Goal: Task Accomplishment & Management: Complete application form

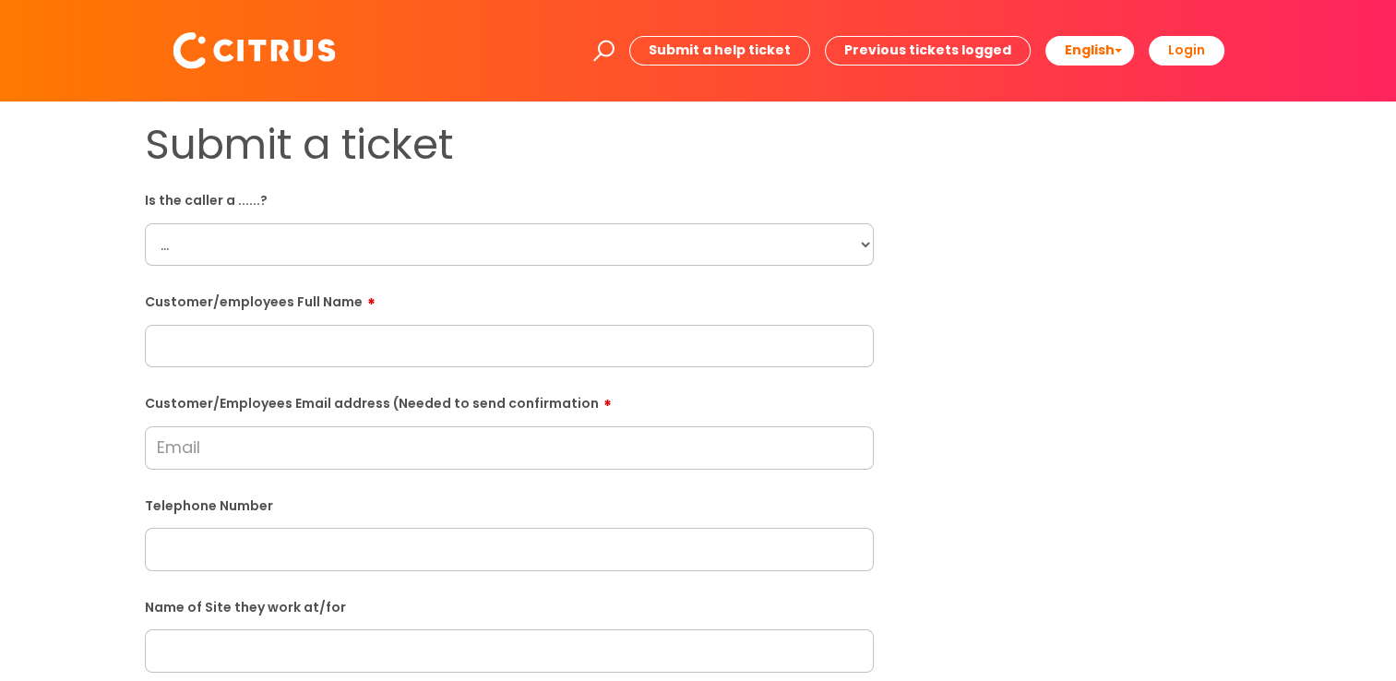
click at [862, 246] on select "... Citrus Customer Citrus Employee [DEMOGRAPHIC_DATA] Supplier" at bounding box center [509, 244] width 729 height 42
select select "Citrus Employee"
click at [145, 223] on select "... Citrus Customer Citrus Employee [DEMOGRAPHIC_DATA] Supplier" at bounding box center [509, 244] width 729 height 42
click at [661, 337] on input "text" at bounding box center [509, 346] width 729 height 42
type input "Rudocl Affull"
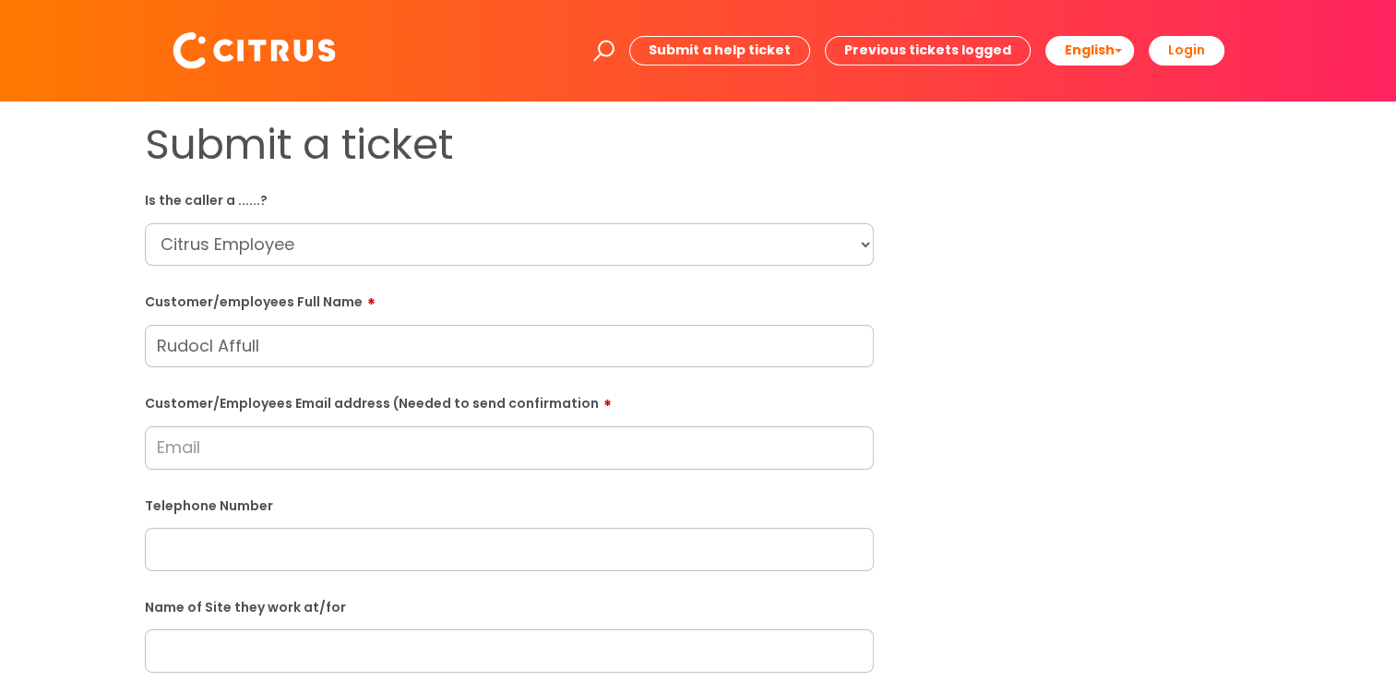
click at [237, 397] on input "Customer/Employees Email address (Needed to send confirmation" at bounding box center [509, 447] width 729 height 42
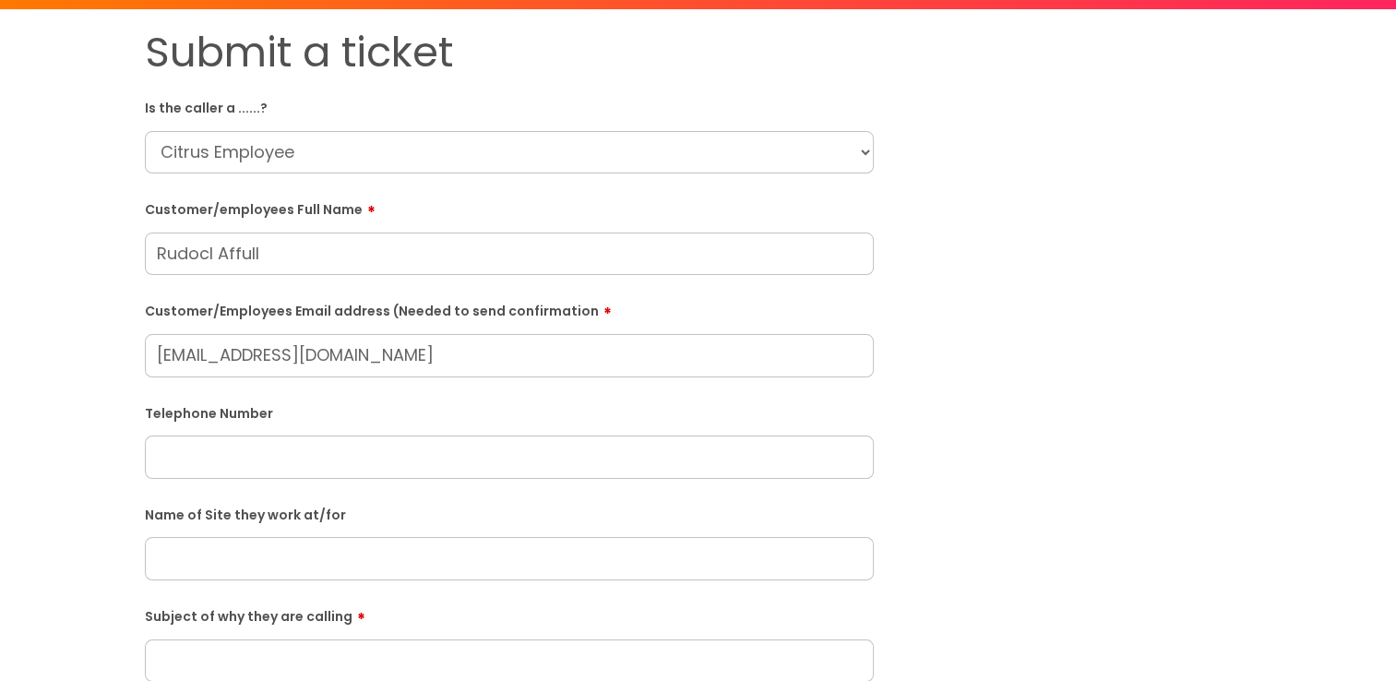
type input "[EMAIL_ADDRESS][DOMAIN_NAME]"
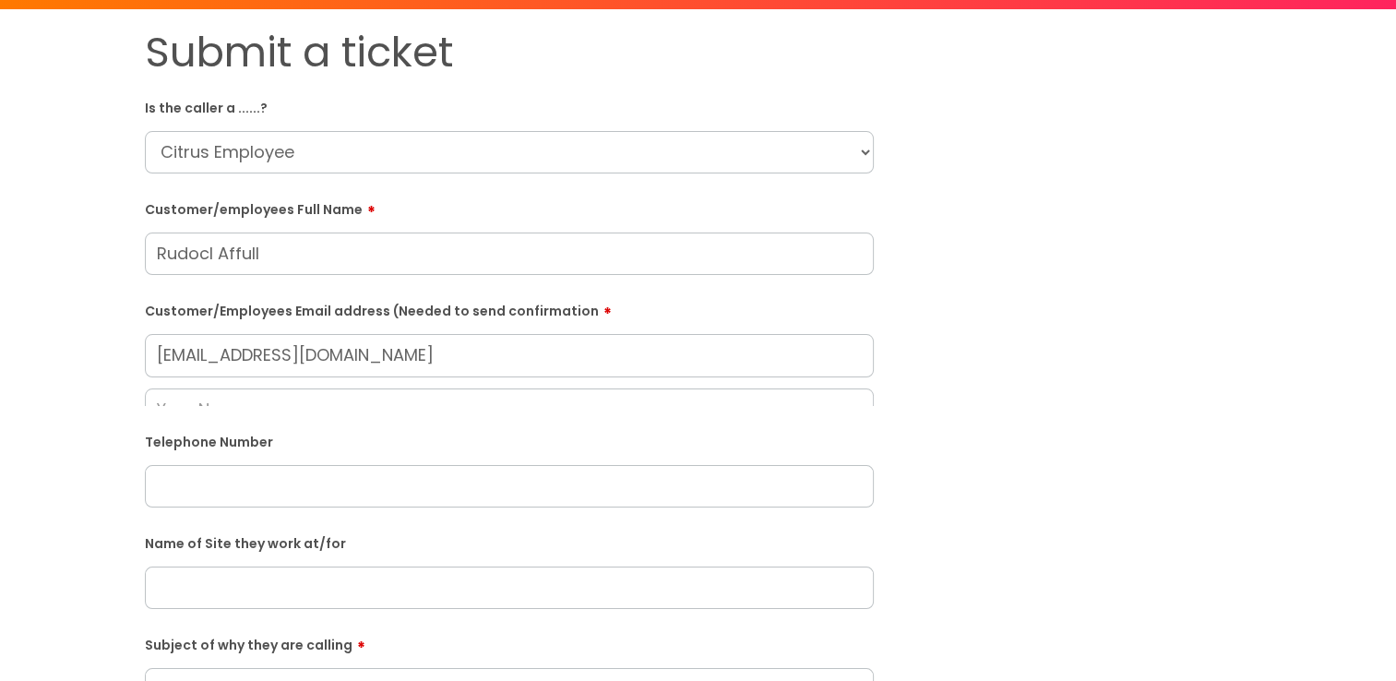
click at [230, 397] on div "Telephone Number" at bounding box center [509, 466] width 729 height 81
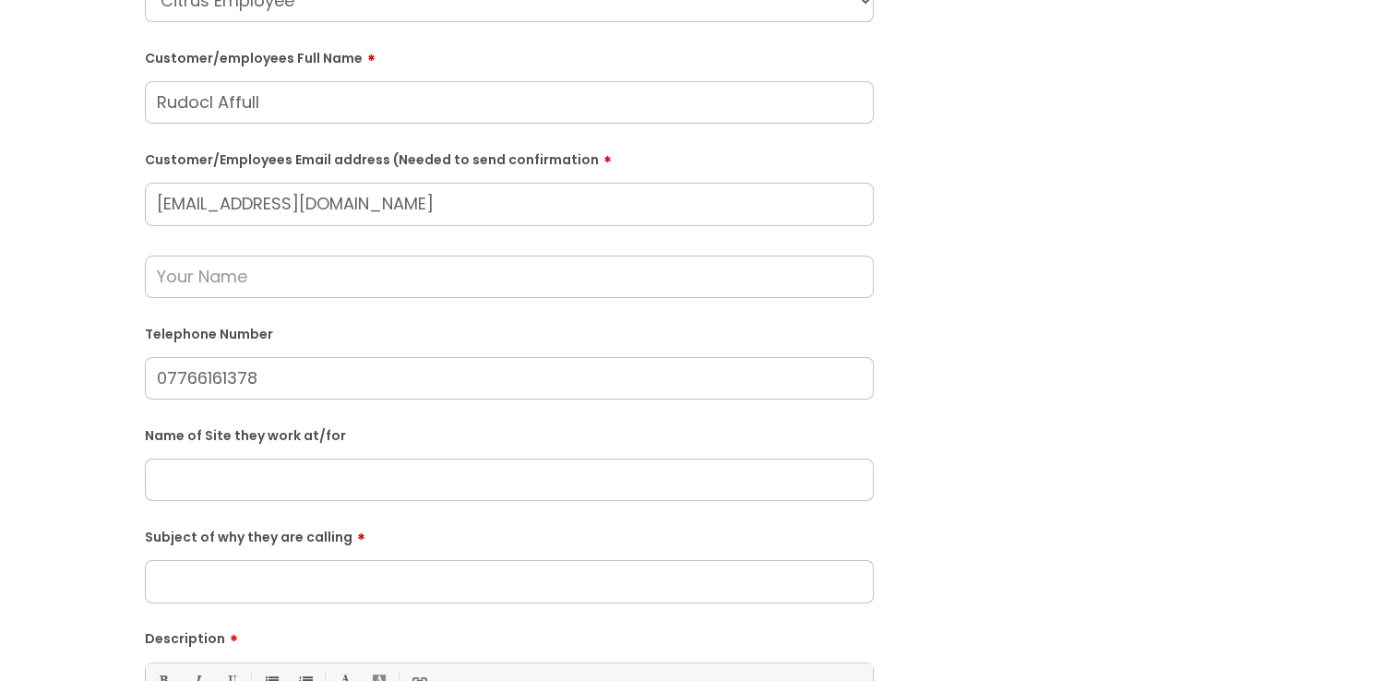
scroll to position [277, 0]
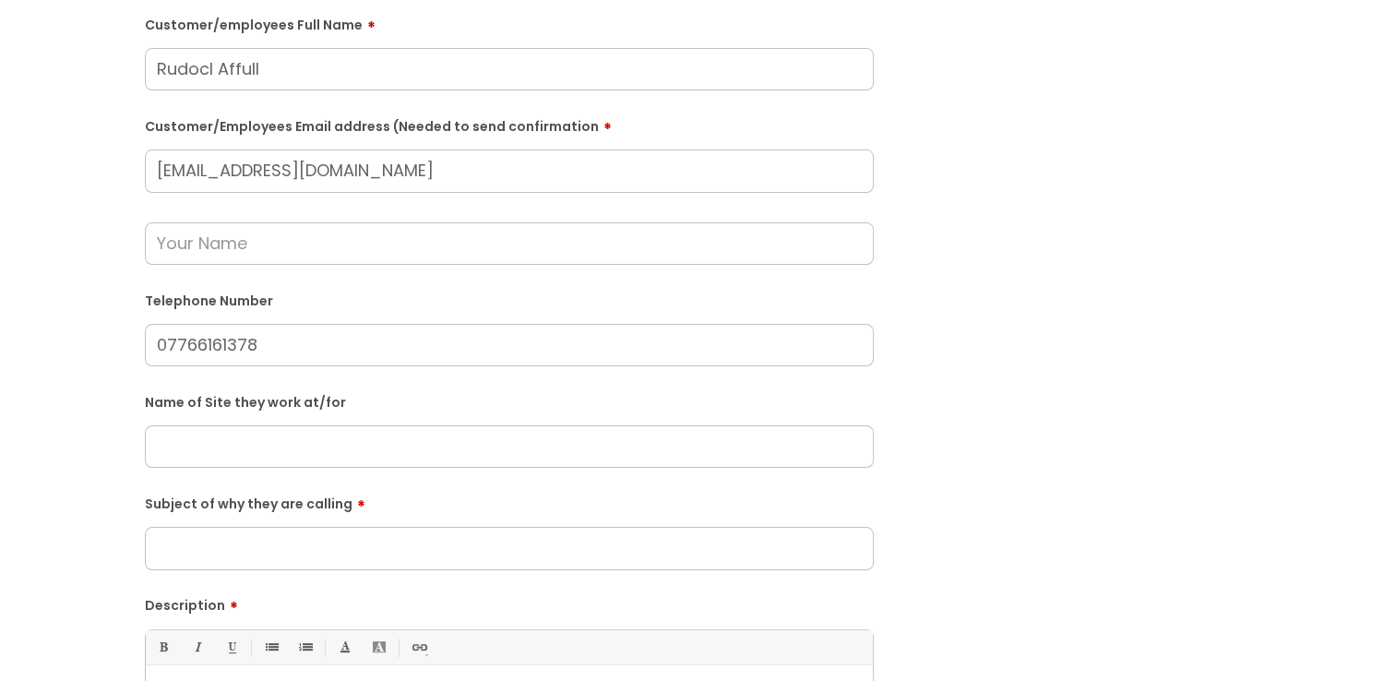
type input "07766161378"
click at [317, 397] on input "text" at bounding box center [509, 446] width 729 height 42
type input "W"
click at [229, 397] on input "Rothham Stead" at bounding box center [509, 446] width 729 height 42
type input "Rothhamstead"
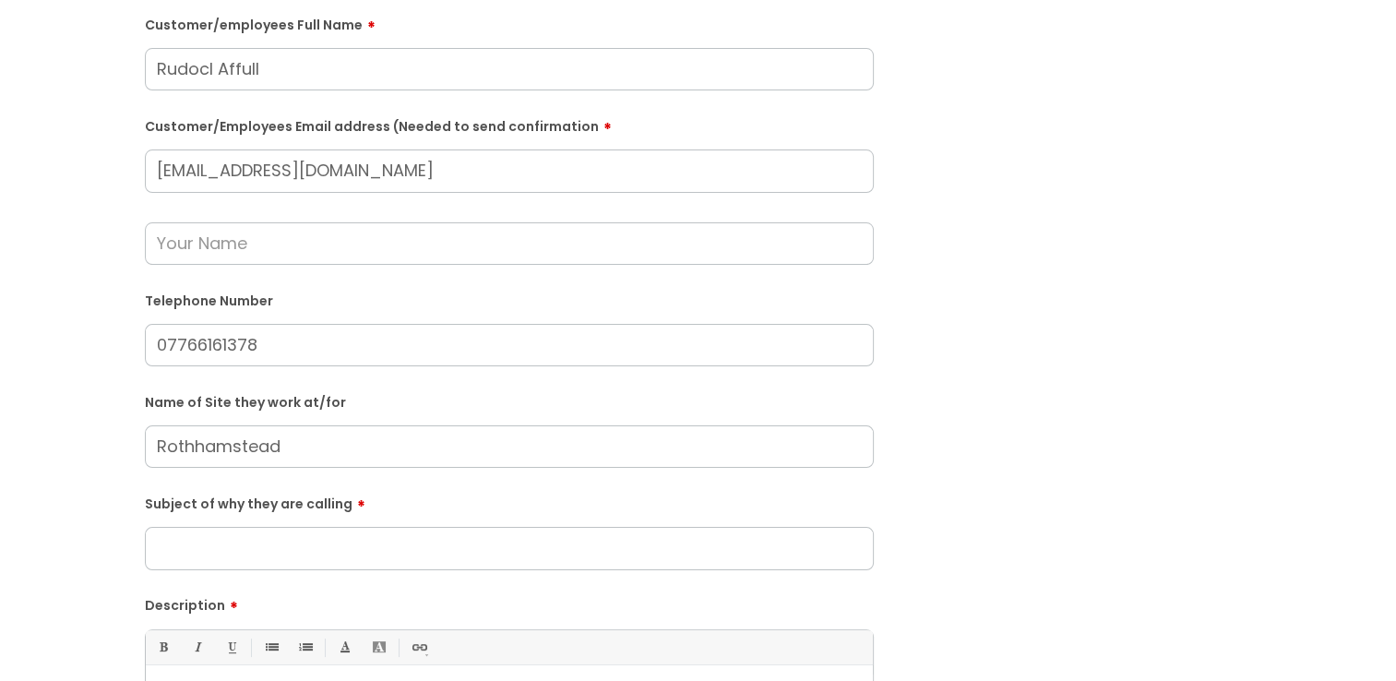
click at [238, 397] on input "Subject of why they are calling" at bounding box center [509, 548] width 729 height 42
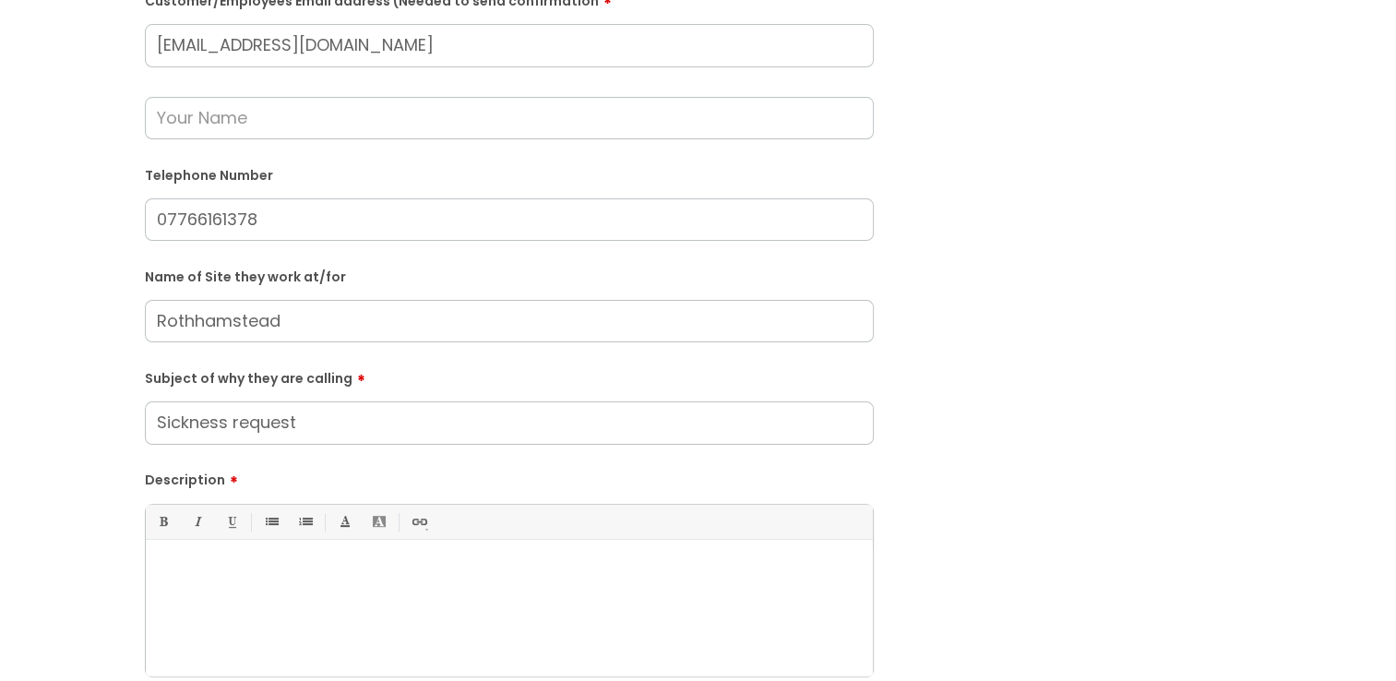
scroll to position [461, 0]
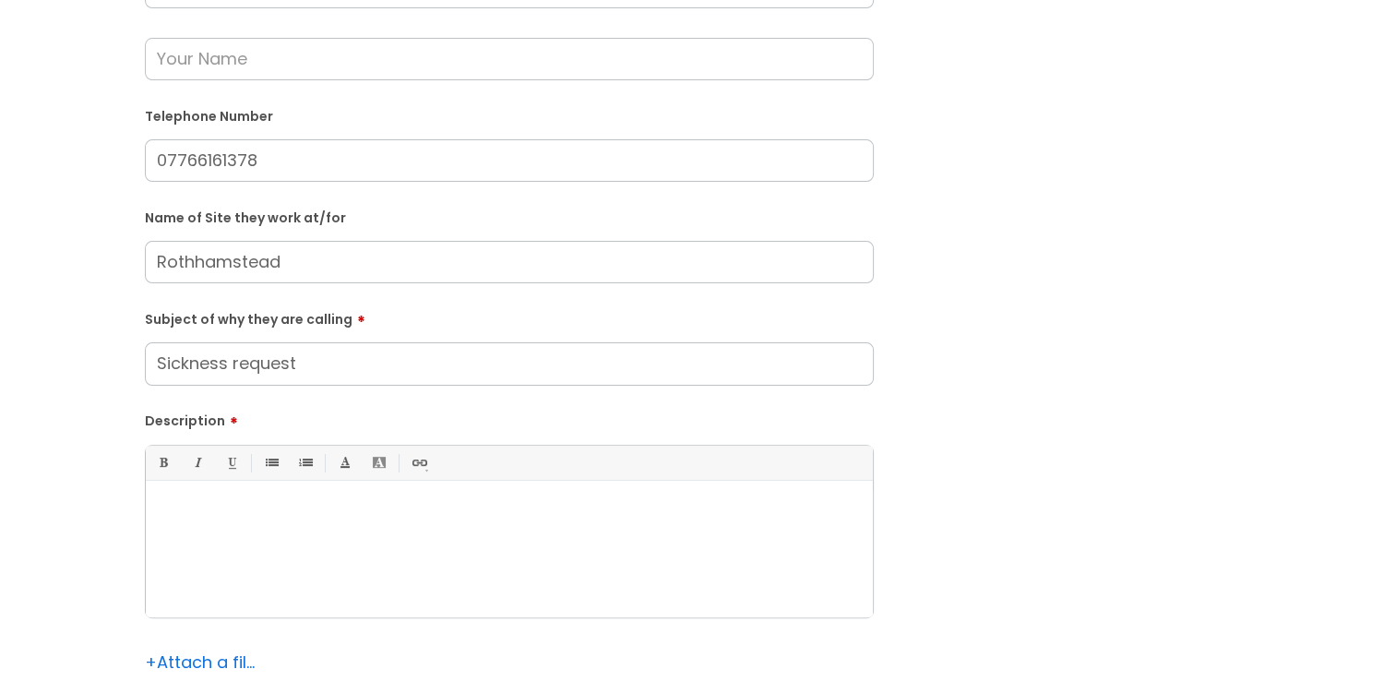
type input "Sickness request"
click at [341, 397] on div at bounding box center [509, 553] width 727 height 127
click at [348, 397] on p "Sadly [PERSON_NAME] mum has passed this morning." at bounding box center [510, 512] width 700 height 17
click at [490, 397] on p "Sadly [PERSON_NAME] mum has passed away this morning." at bounding box center [510, 512] width 700 height 17
click at [565, 397] on p "Sadly [PERSON_NAME] mum has passed away this morning- so he has put ina request…" at bounding box center [510, 512] width 700 height 17
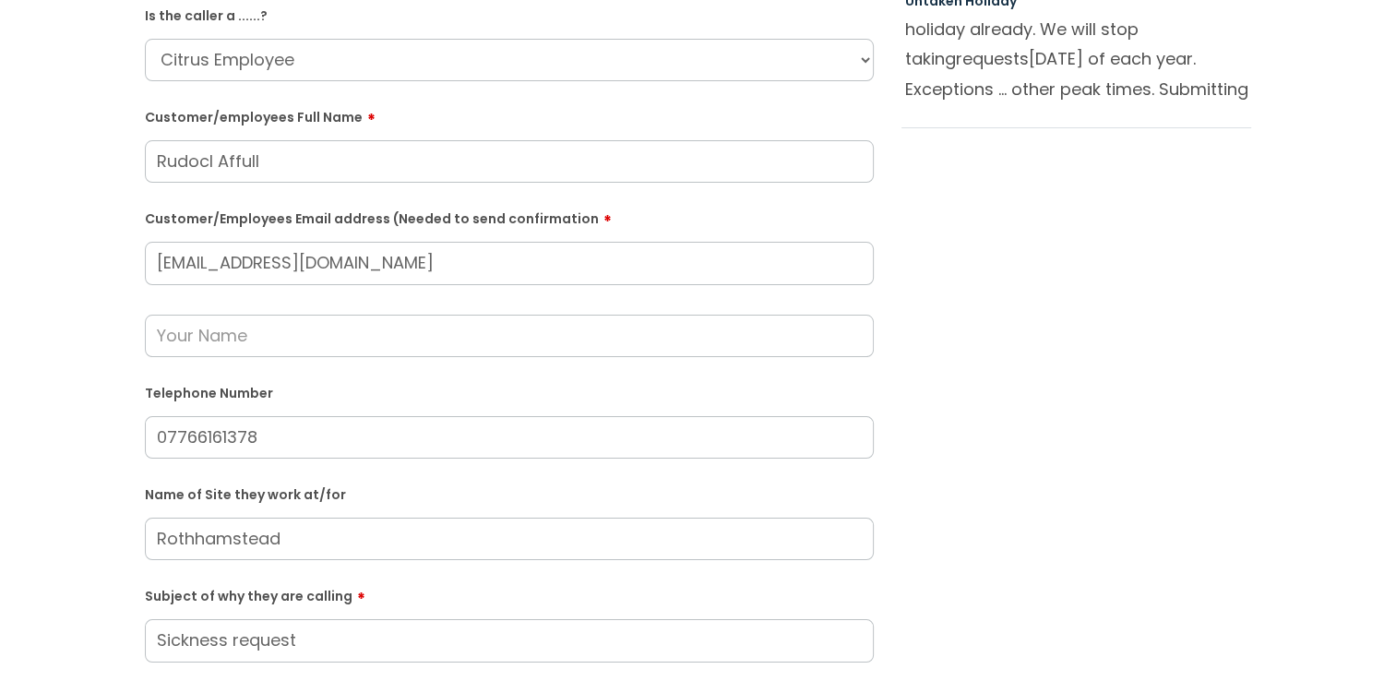
scroll to position [92, 0]
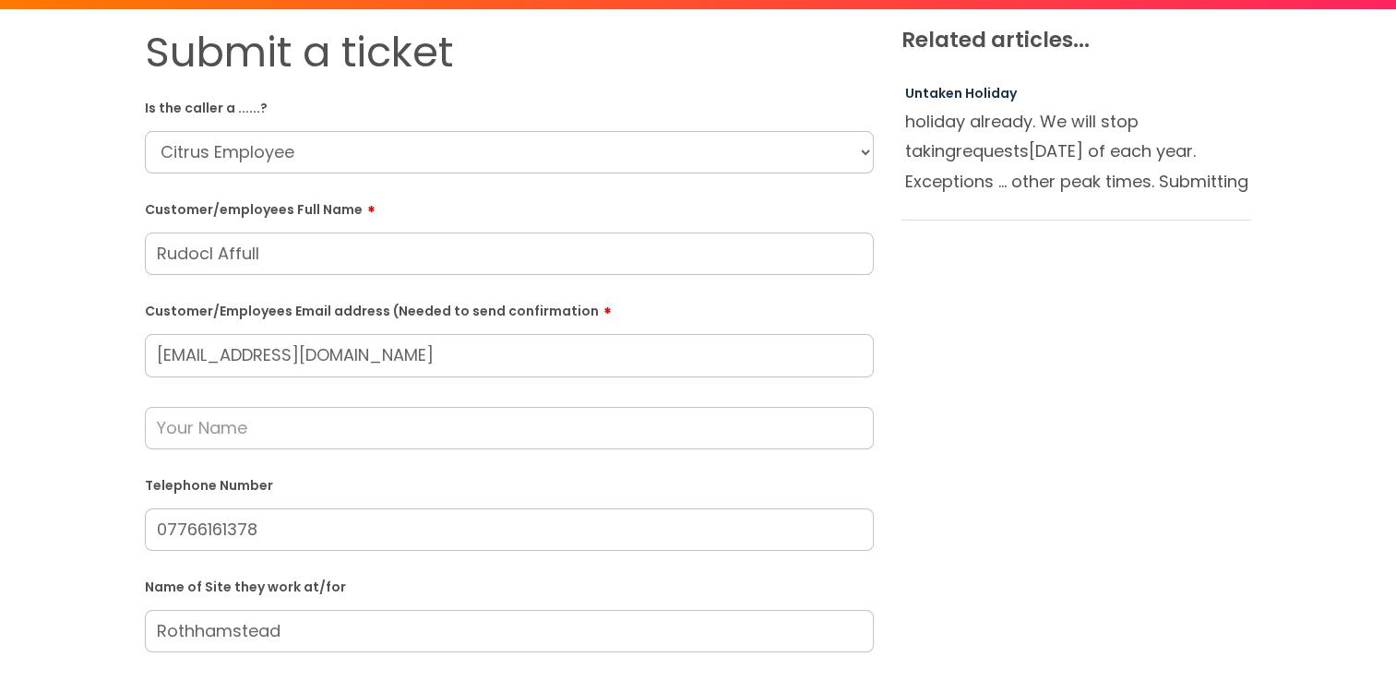
click at [210, 255] on input "Rudocl Affull" at bounding box center [509, 254] width 729 height 42
type input "[PERSON_NAME] Affull"
click at [864, 377] on div "Submit a ticket Is the caller a ......? ... Citrus Customer Citrus Employee [DE…" at bounding box center [698, 595] width 1135 height 1135
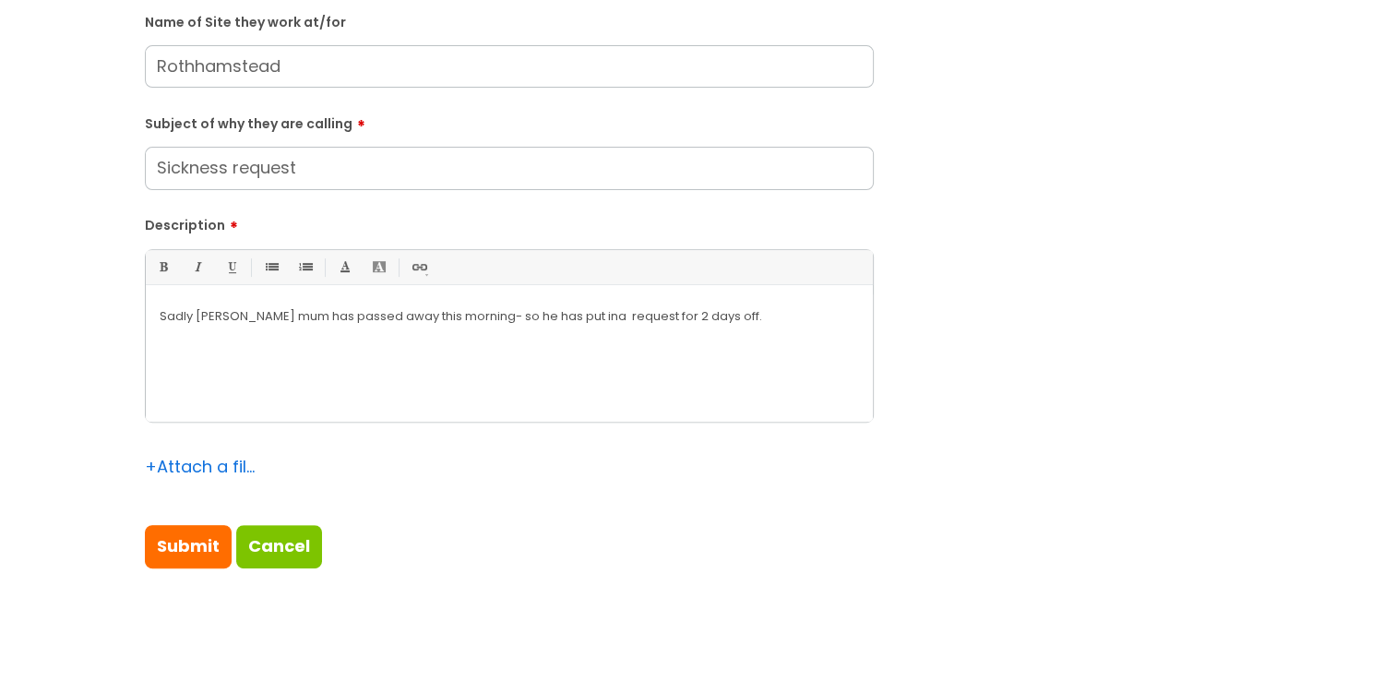
scroll to position [738, 0]
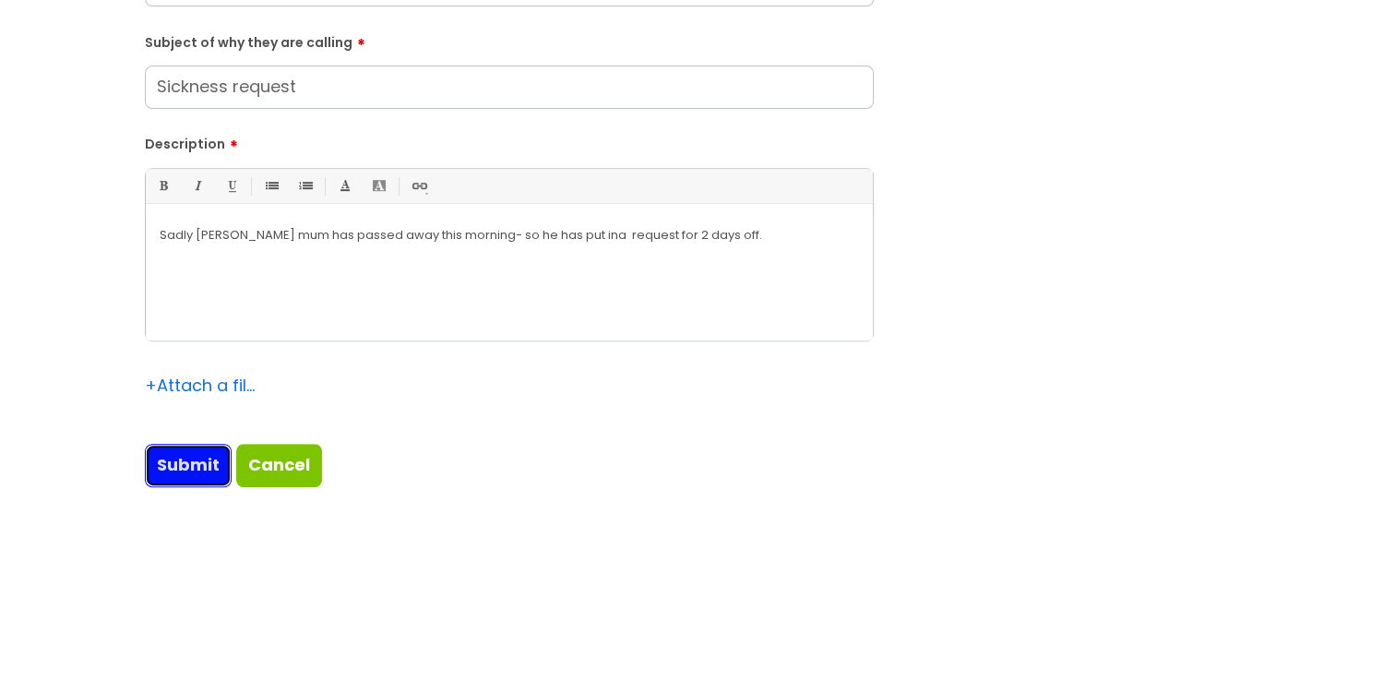
click at [185, 397] on input "Submit" at bounding box center [188, 465] width 87 height 42
type input "Please Wait..."
